Goal: Find specific page/section: Find specific page/section

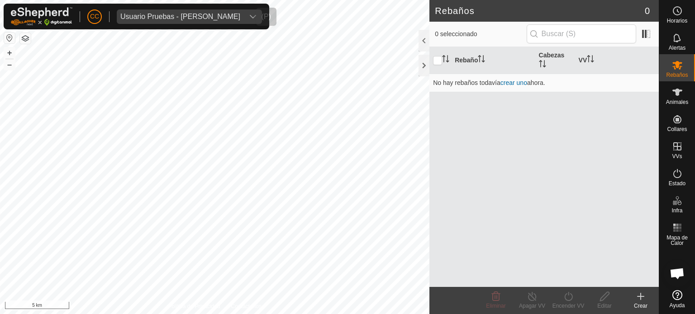
click at [154, 14] on div "Usuario Pruebas - [PERSON_NAME]" at bounding box center [180, 16] width 120 height 7
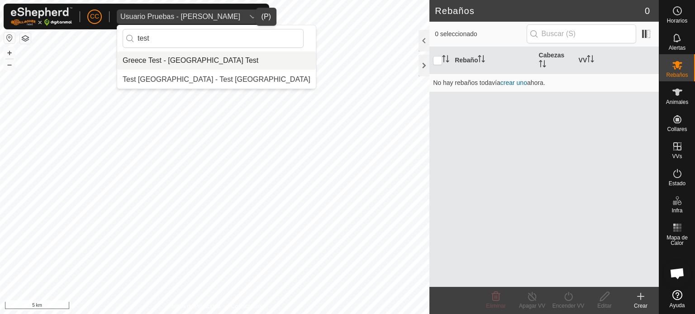
type input "test"
click at [183, 56] on li "Greece Test - [GEOGRAPHIC_DATA] Test" at bounding box center [216, 61] width 198 height 18
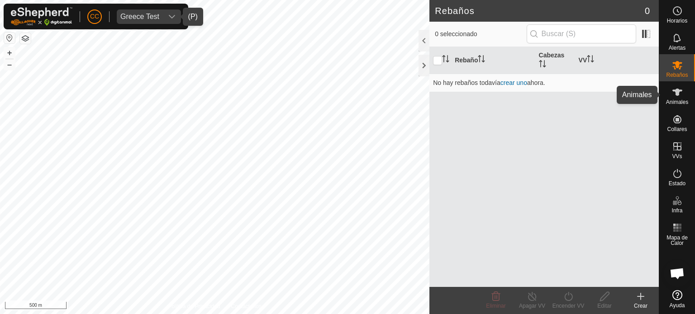
click at [682, 94] on es-animals-svg-icon at bounding box center [677, 92] width 16 height 14
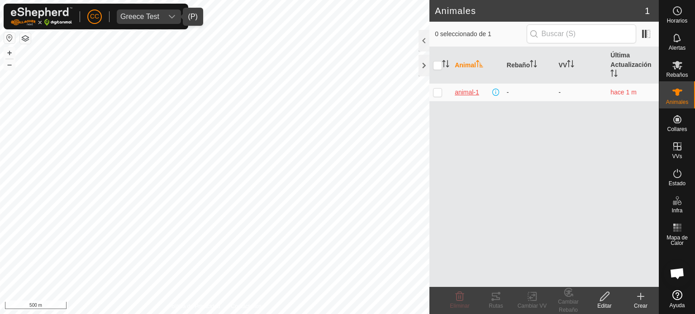
click at [461, 91] on span "animal-1" at bounding box center [466, 92] width 24 height 9
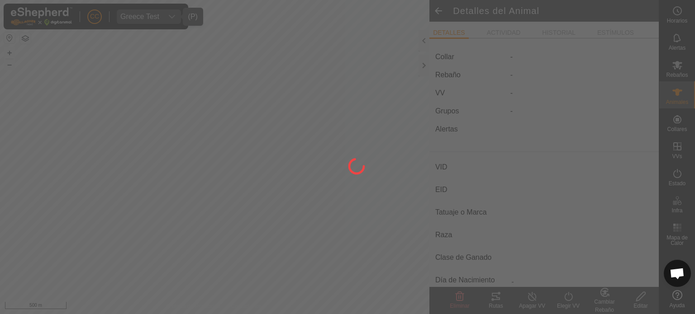
type input "animal-1"
type input "-"
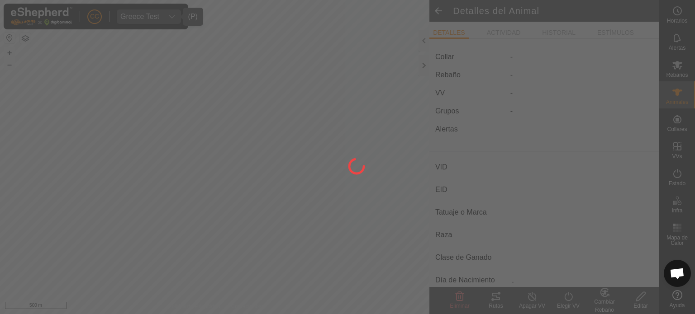
type input "0 kg"
type input "-"
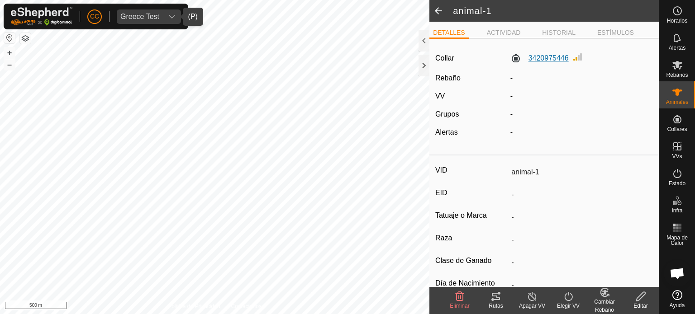
click at [552, 64] on label "3420975446" at bounding box center [539, 58] width 58 height 11
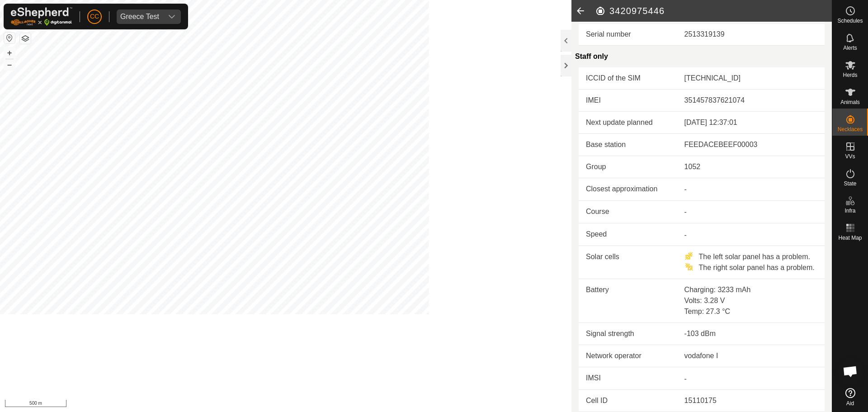
scroll to position [195, 0]
